Goal: Complete application form

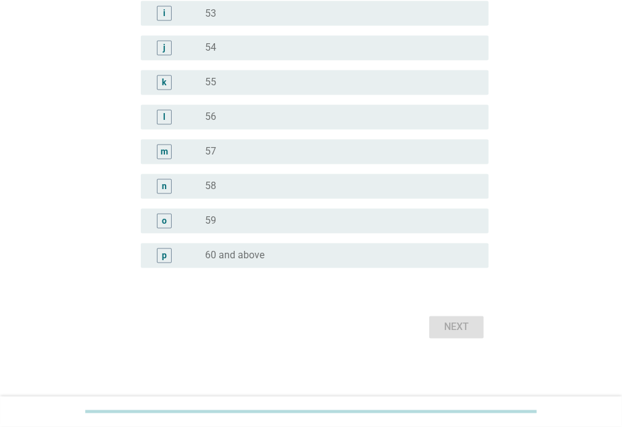
click at [265, 256] on div "radio_button_unchecked 60 and above" at bounding box center [337, 256] width 264 height 12
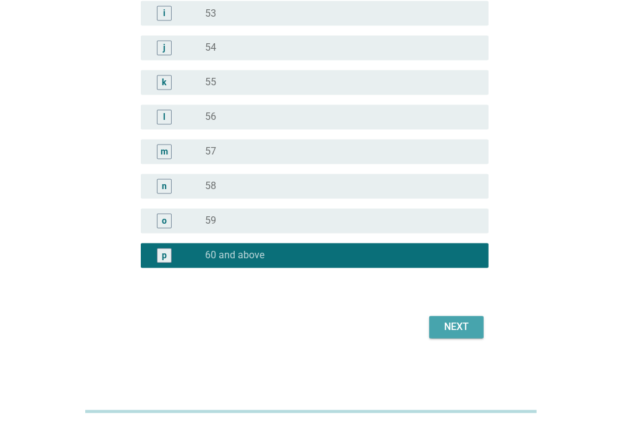
click at [447, 326] on div "Next" at bounding box center [456, 327] width 35 height 15
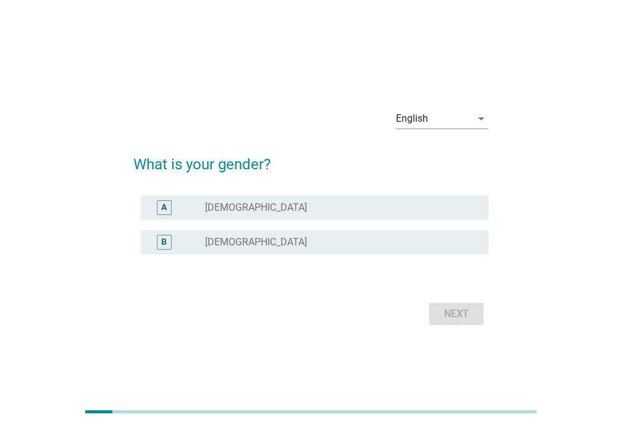
click at [247, 211] on div "radio_button_unchecked [DEMOGRAPHIC_DATA]" at bounding box center [337, 207] width 264 height 12
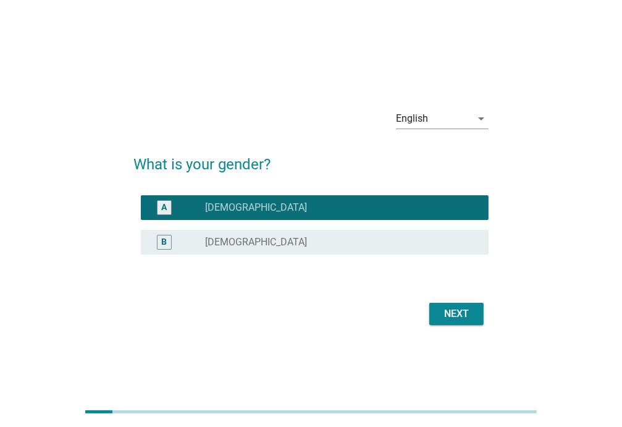
click at [466, 307] on div "Next" at bounding box center [456, 314] width 35 height 15
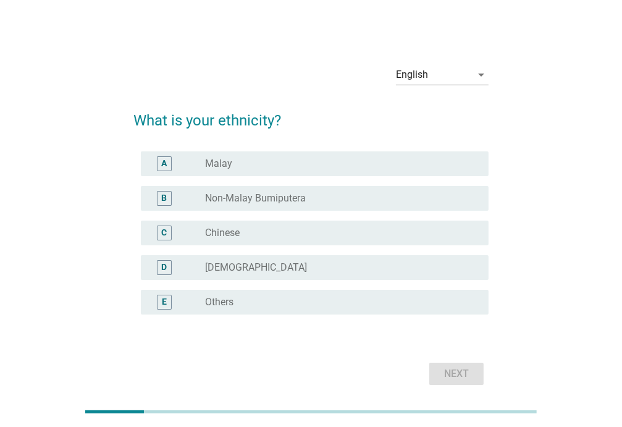
click at [301, 236] on div "radio_button_unchecked Chinese" at bounding box center [337, 233] width 264 height 12
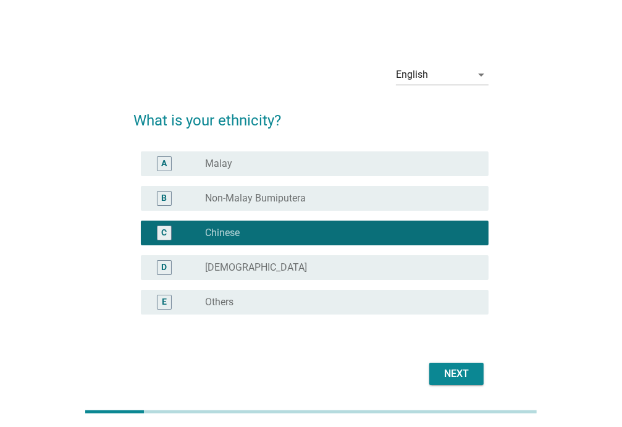
click at [457, 373] on div "Next" at bounding box center [456, 373] width 35 height 15
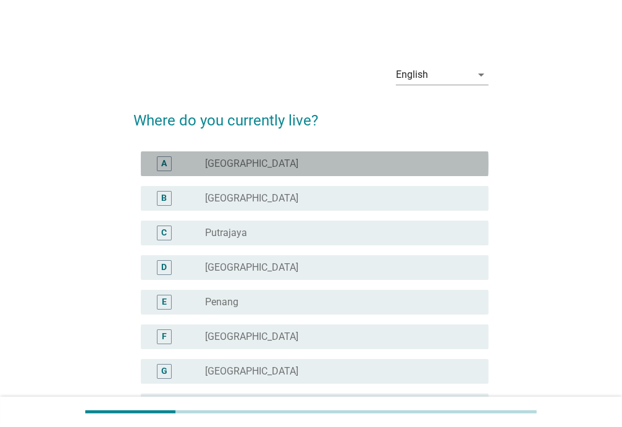
click at [308, 167] on div "radio_button_unchecked [GEOGRAPHIC_DATA]" at bounding box center [337, 164] width 264 height 12
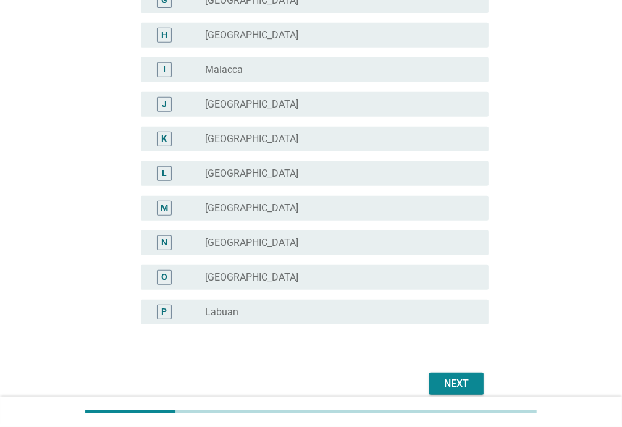
scroll to position [427, 0]
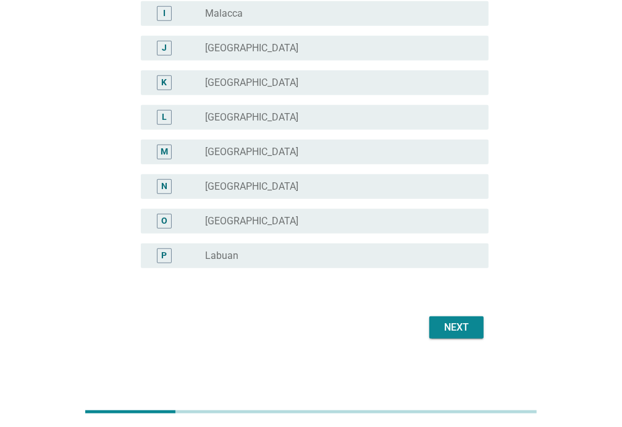
click at [460, 330] on div "Next" at bounding box center [456, 327] width 35 height 15
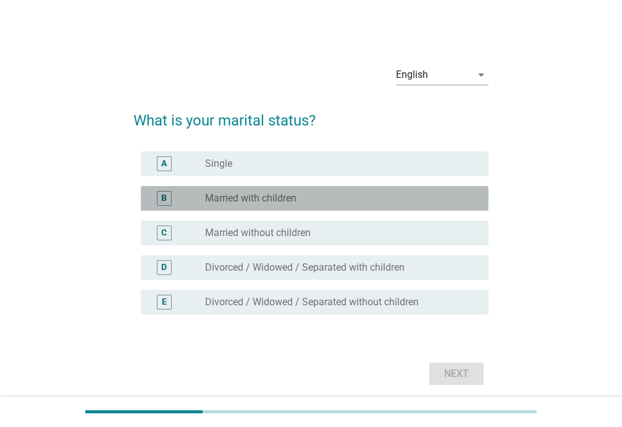
click at [336, 205] on div "radio_button_unchecked Married with children" at bounding box center [342, 198] width 274 height 15
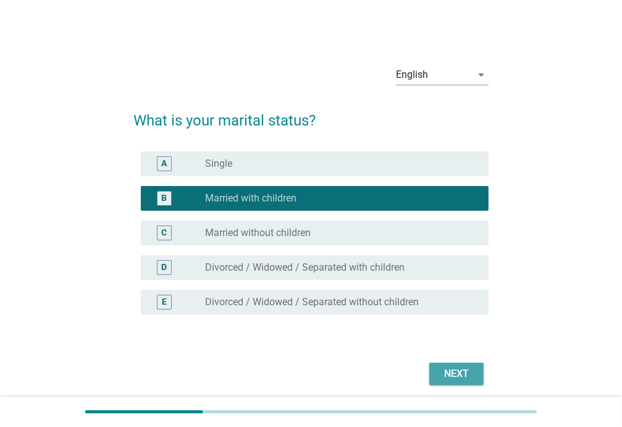
click at [459, 371] on div "Next" at bounding box center [456, 373] width 35 height 15
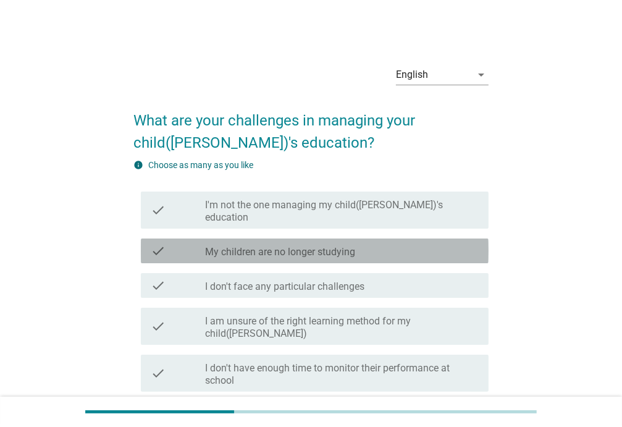
click at [339, 246] on label "My children are no longer studying" at bounding box center [280, 252] width 150 height 12
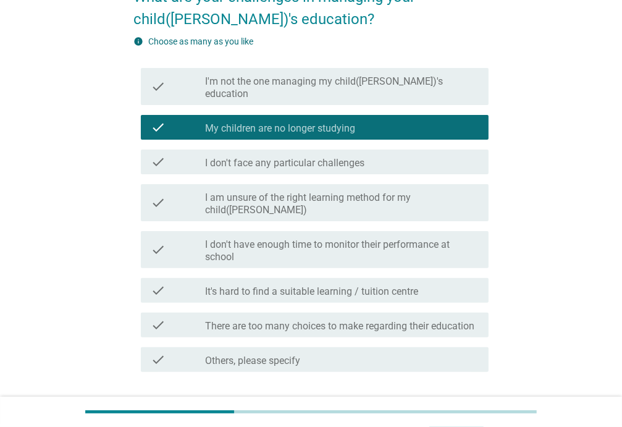
scroll to position [185, 0]
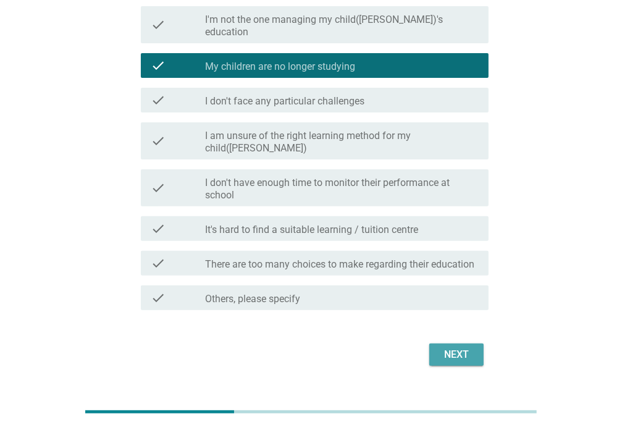
click at [449, 347] on div "Next" at bounding box center [456, 354] width 35 height 15
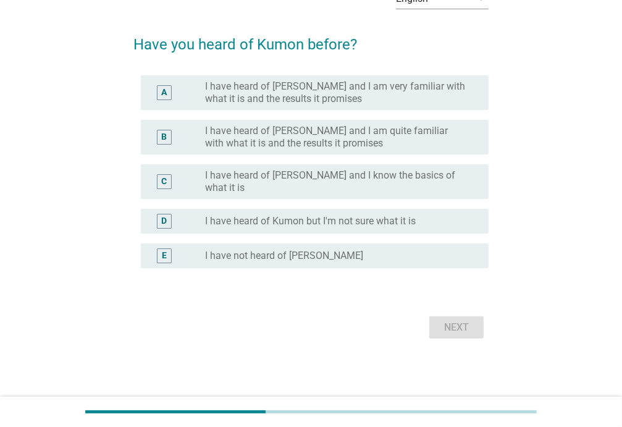
scroll to position [0, 0]
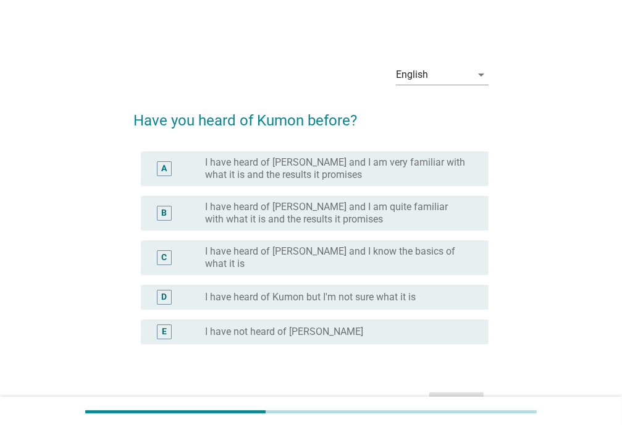
click at [348, 326] on div "radio_button_unchecked I have not heard of [PERSON_NAME]" at bounding box center [337, 332] width 264 height 12
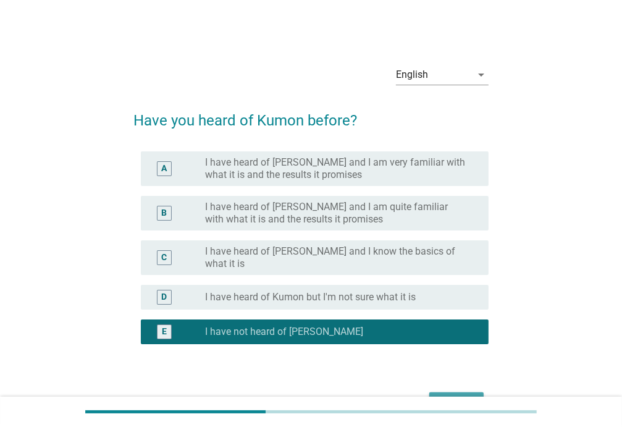
click at [457, 396] on div "Next" at bounding box center [456, 403] width 35 height 15
